Goal: Information Seeking & Learning: Learn about a topic

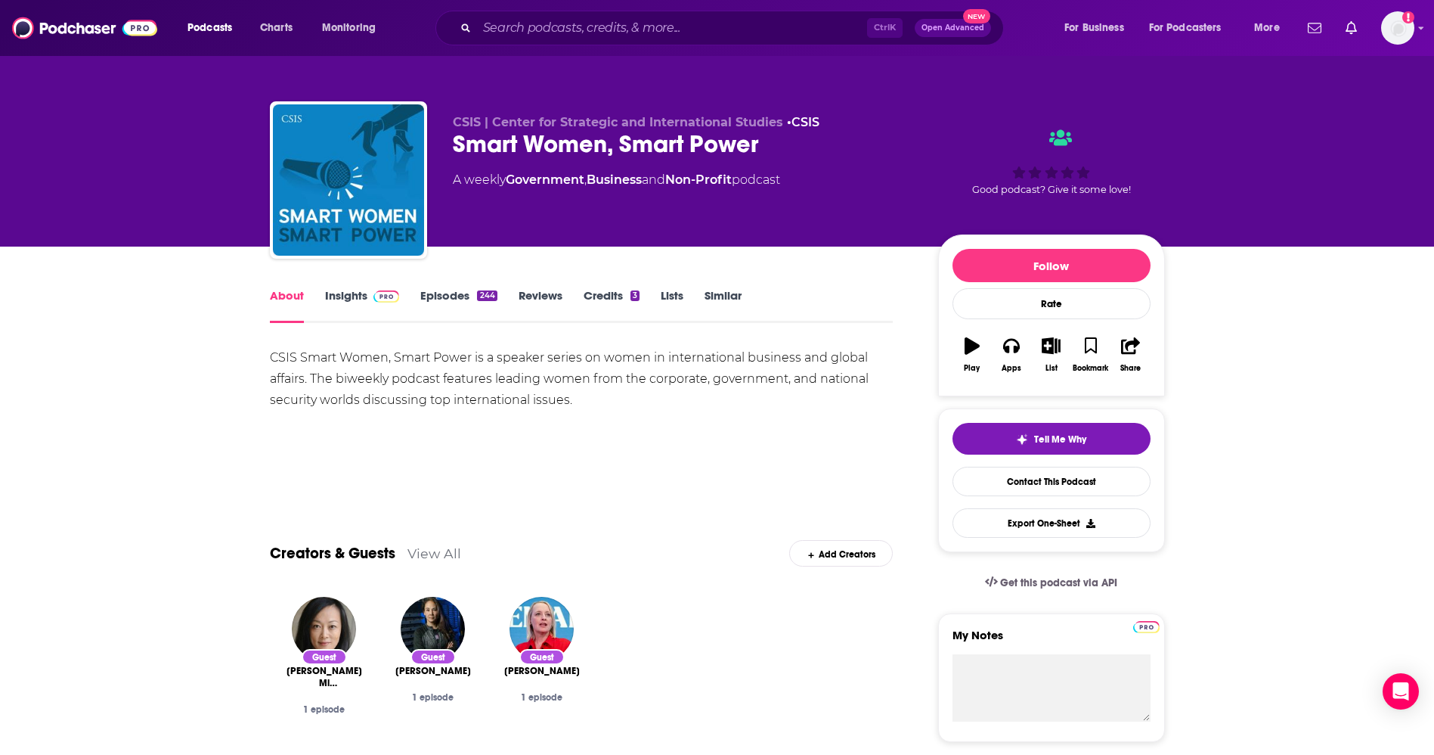
click at [351, 298] on link "Insights" at bounding box center [362, 305] width 75 height 35
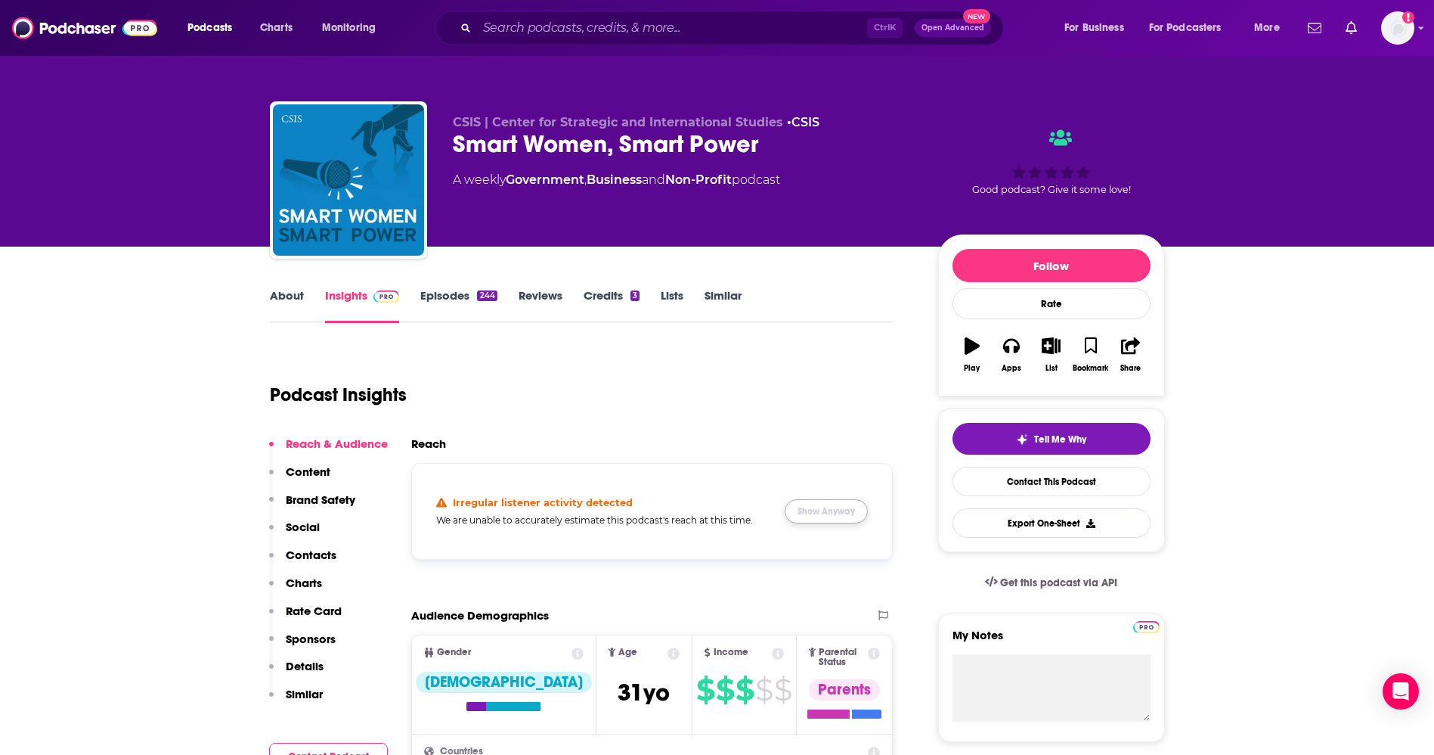
click at [841, 510] on button "Show Anyway" at bounding box center [826, 511] width 83 height 24
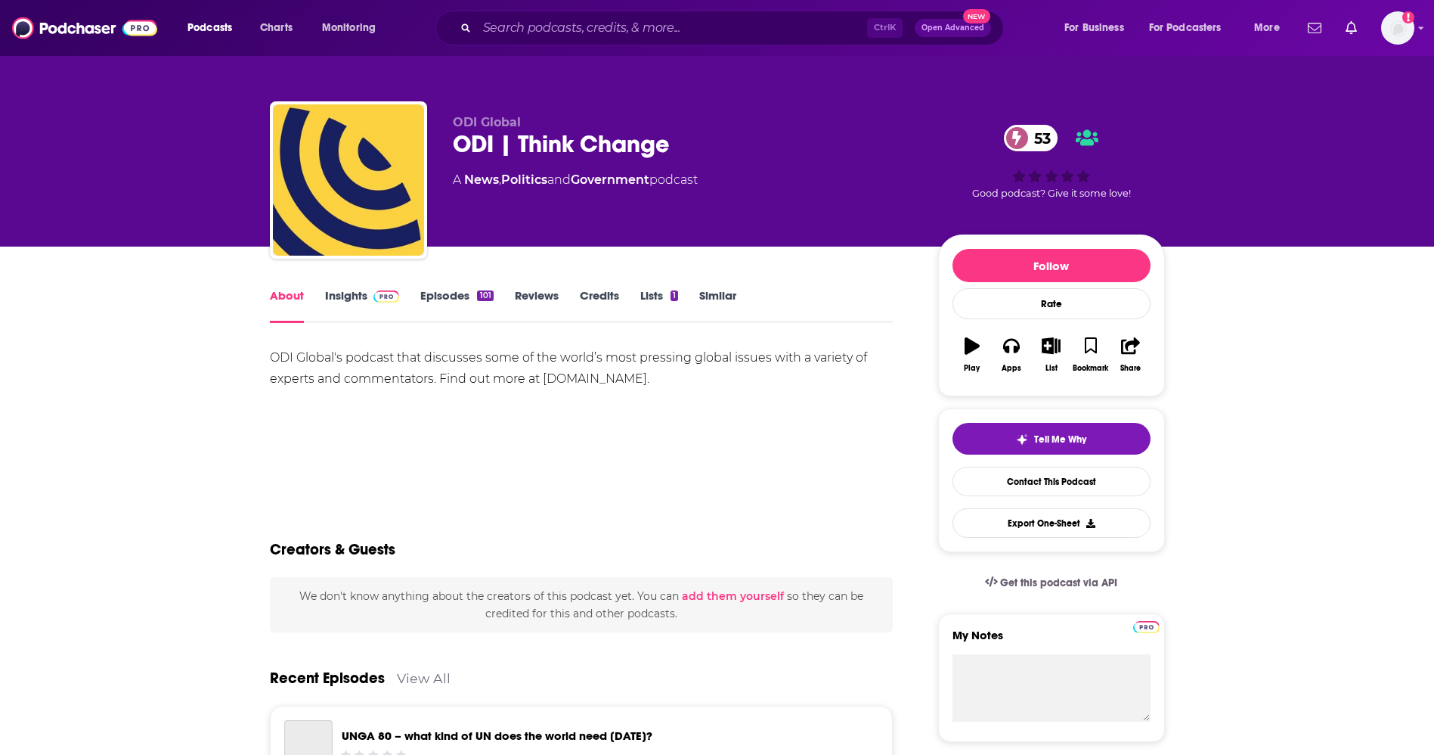
click at [349, 299] on link "Insights" at bounding box center [362, 305] width 75 height 35
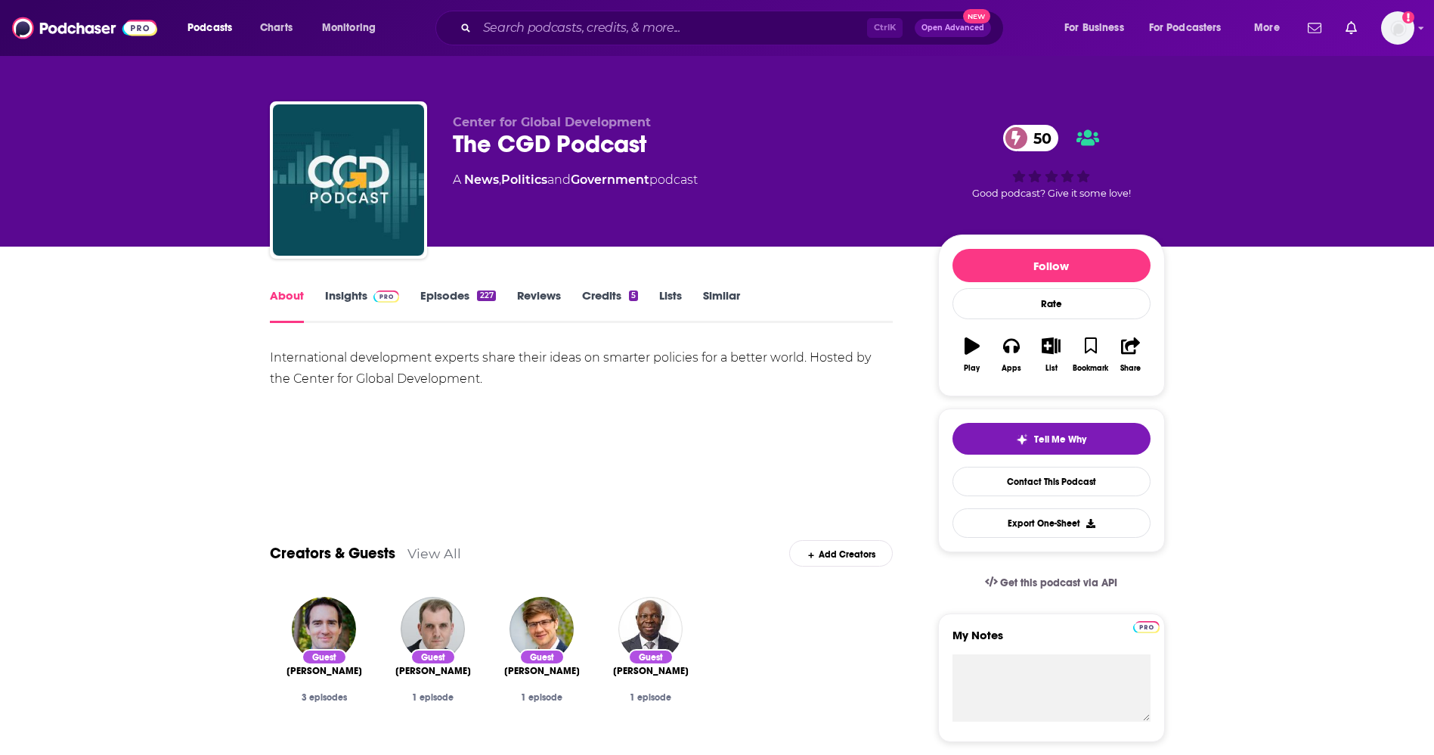
click at [356, 293] on link "Insights" at bounding box center [362, 305] width 75 height 35
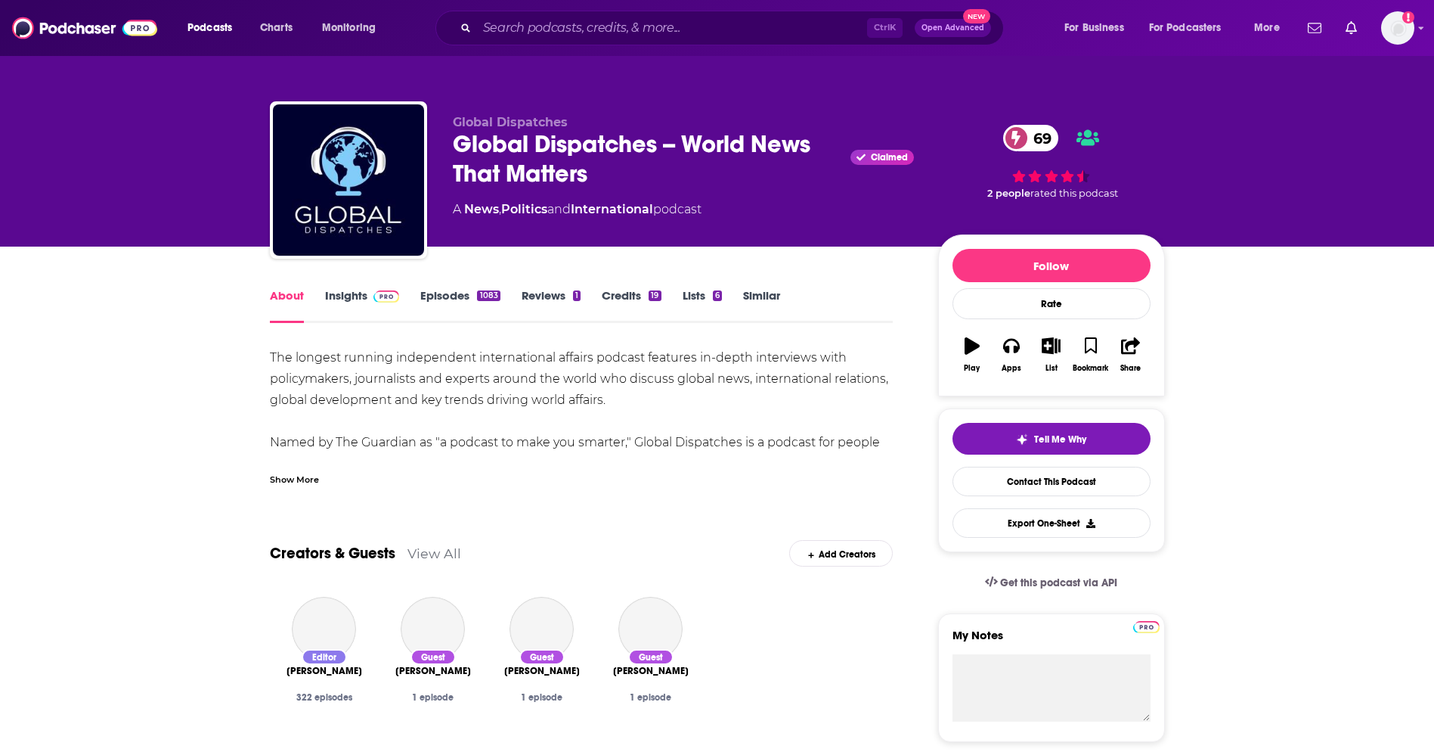
click at [377, 291] on img at bounding box center [387, 296] width 26 height 12
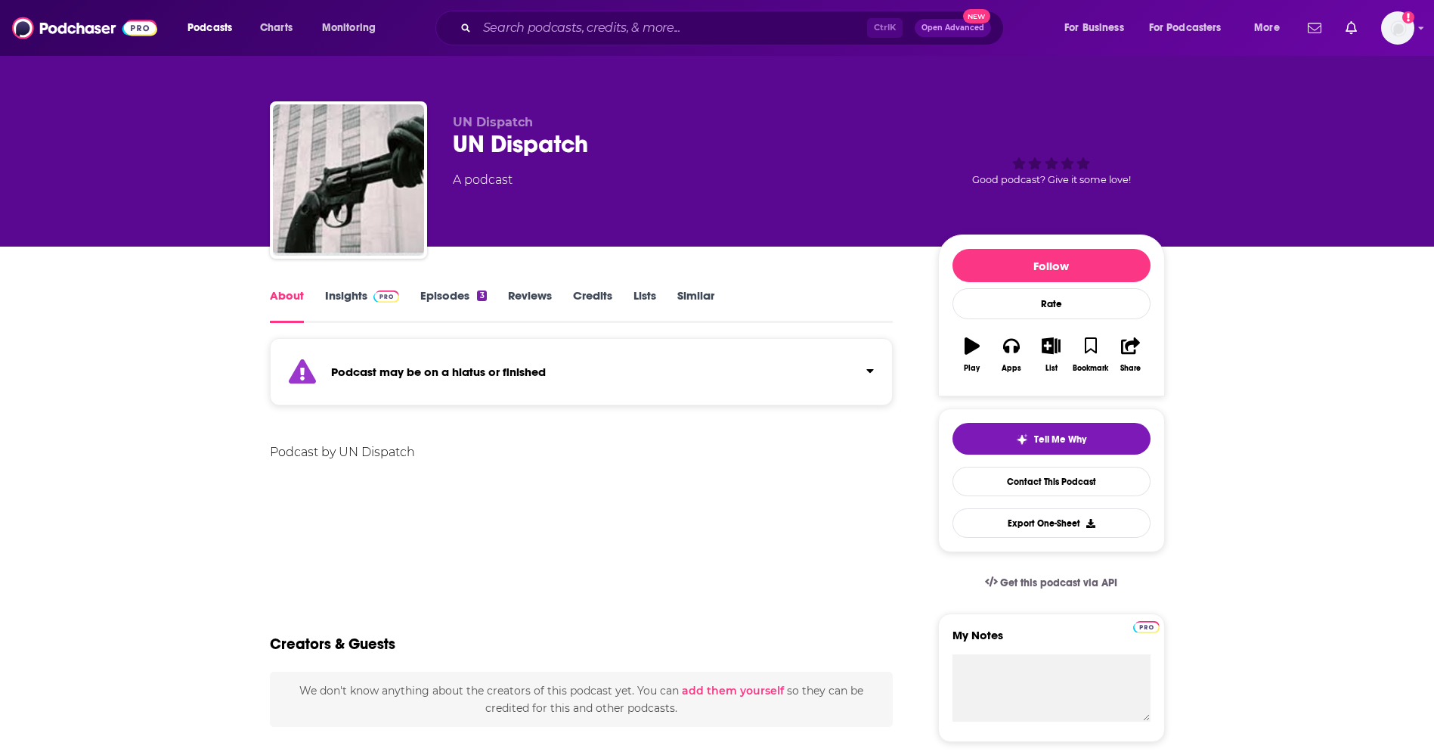
click at [362, 296] on link "Insights" at bounding box center [362, 305] width 75 height 35
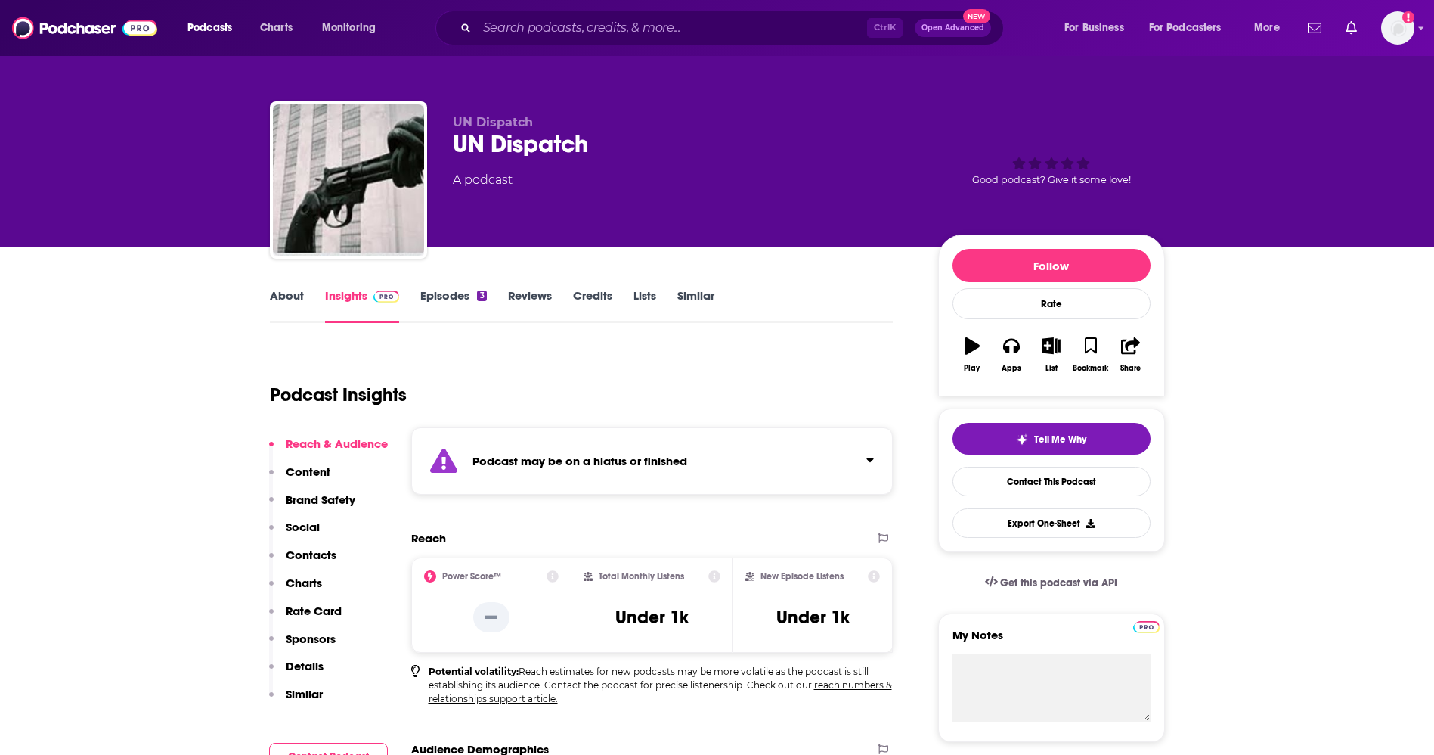
click at [862, 458] on button "Click to expand status details" at bounding box center [864, 456] width 20 height 21
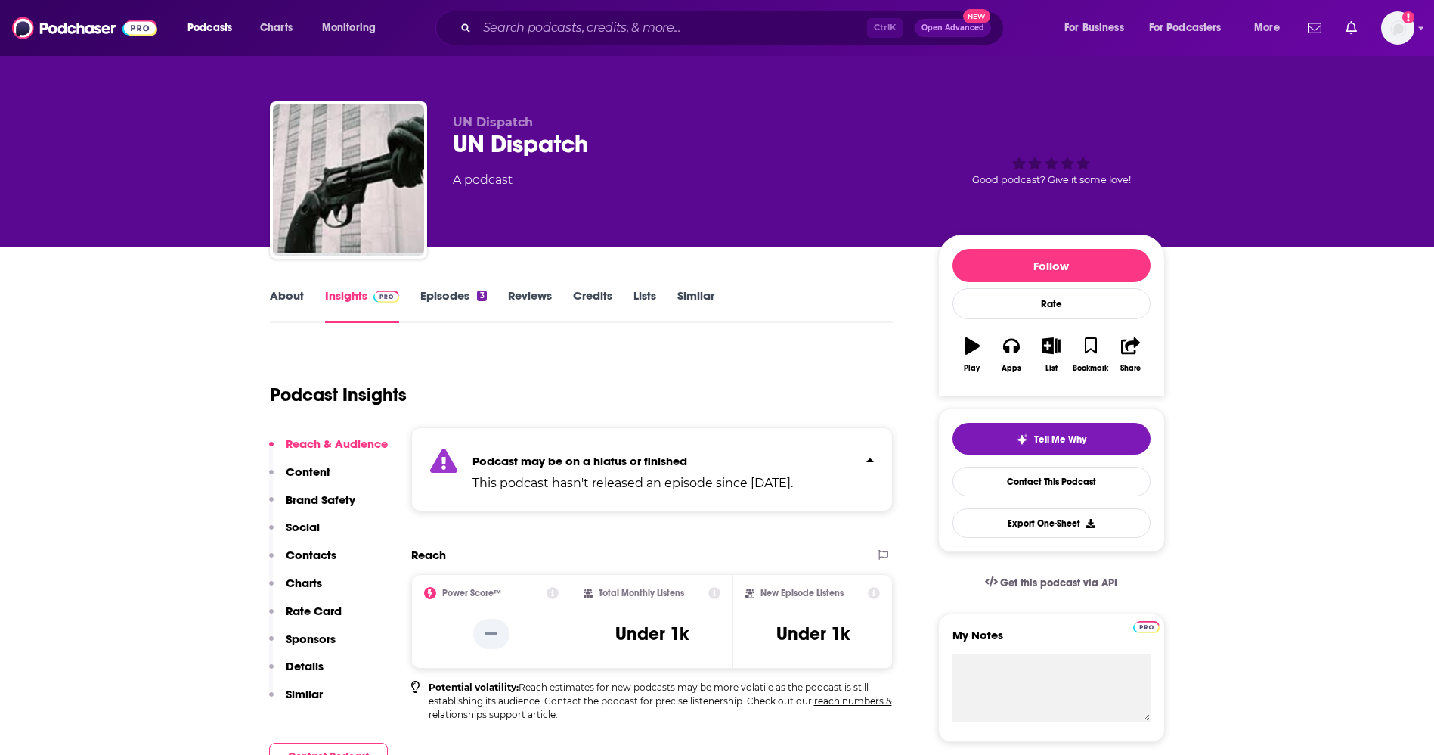
click at [862, 460] on button "Click to expand status details" at bounding box center [864, 456] width 20 height 21
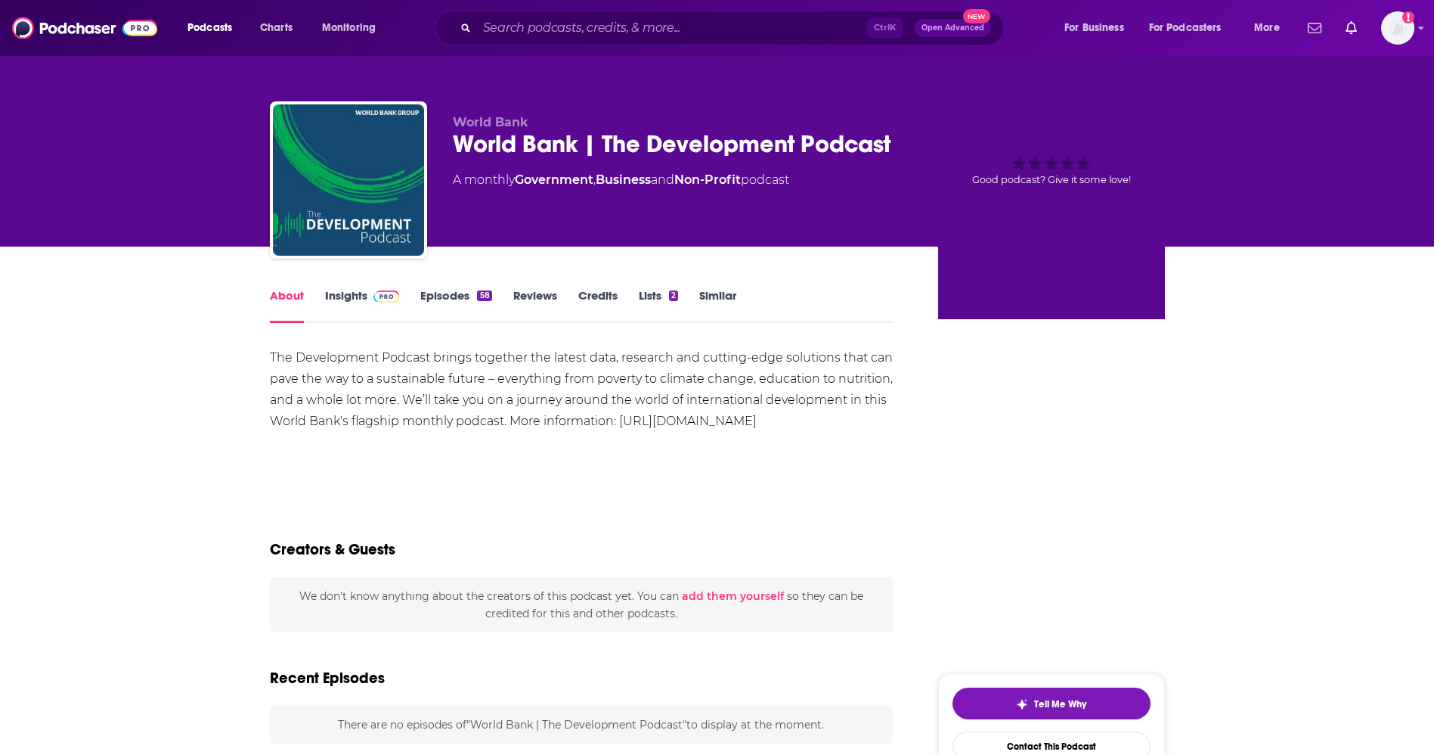
click at [367, 299] on span at bounding box center [383, 295] width 33 height 14
